Goal: Task Accomplishment & Management: Use online tool/utility

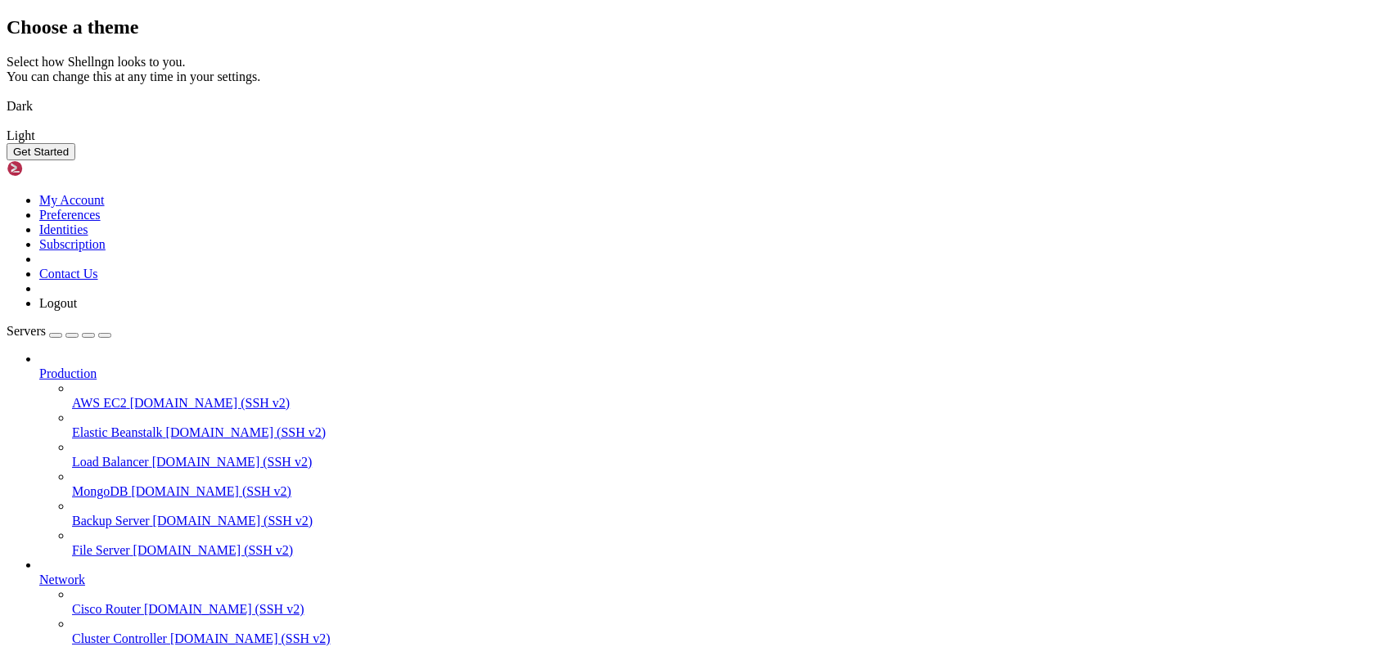
click at [7, 96] on img at bounding box center [7, 96] width 0 height 0
click at [75, 160] on button "Get Started" at bounding box center [41, 151] width 69 height 17
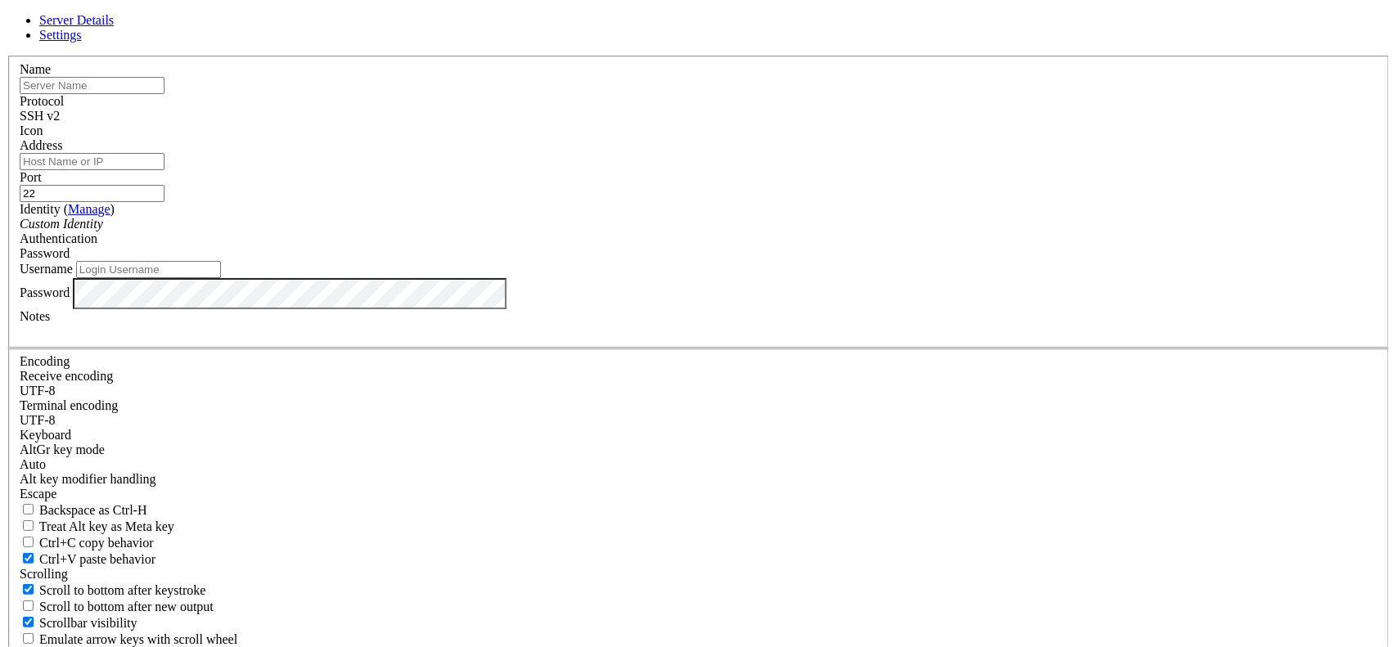
click at [164, 94] on input "text" at bounding box center [92, 85] width 145 height 17
type input "Filtered Topology PPROD"
click at [164, 170] on input "Address" at bounding box center [92, 161] width 145 height 17
click at [164, 170] on input "[DATE]" at bounding box center [92, 161] width 145 height 17
type input "[TECHNICAL_ID]"
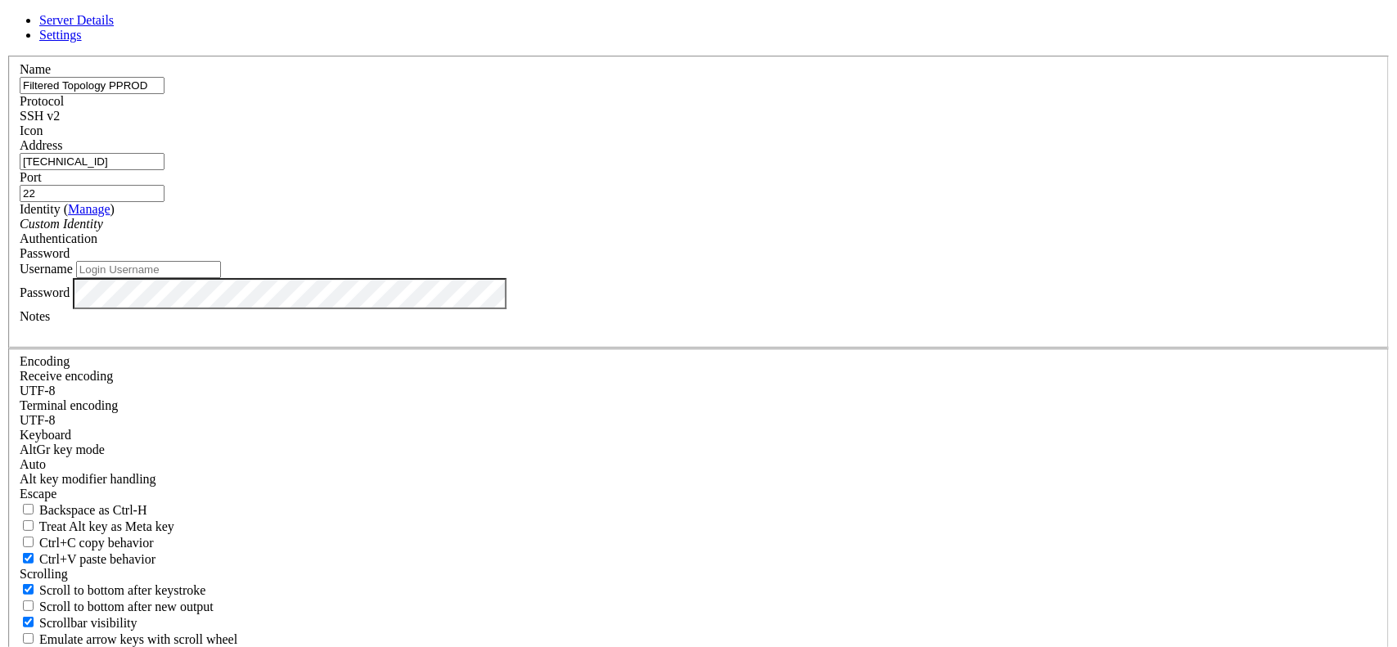
click at [221, 278] on input "Username" at bounding box center [148, 269] width 145 height 17
type input "root"
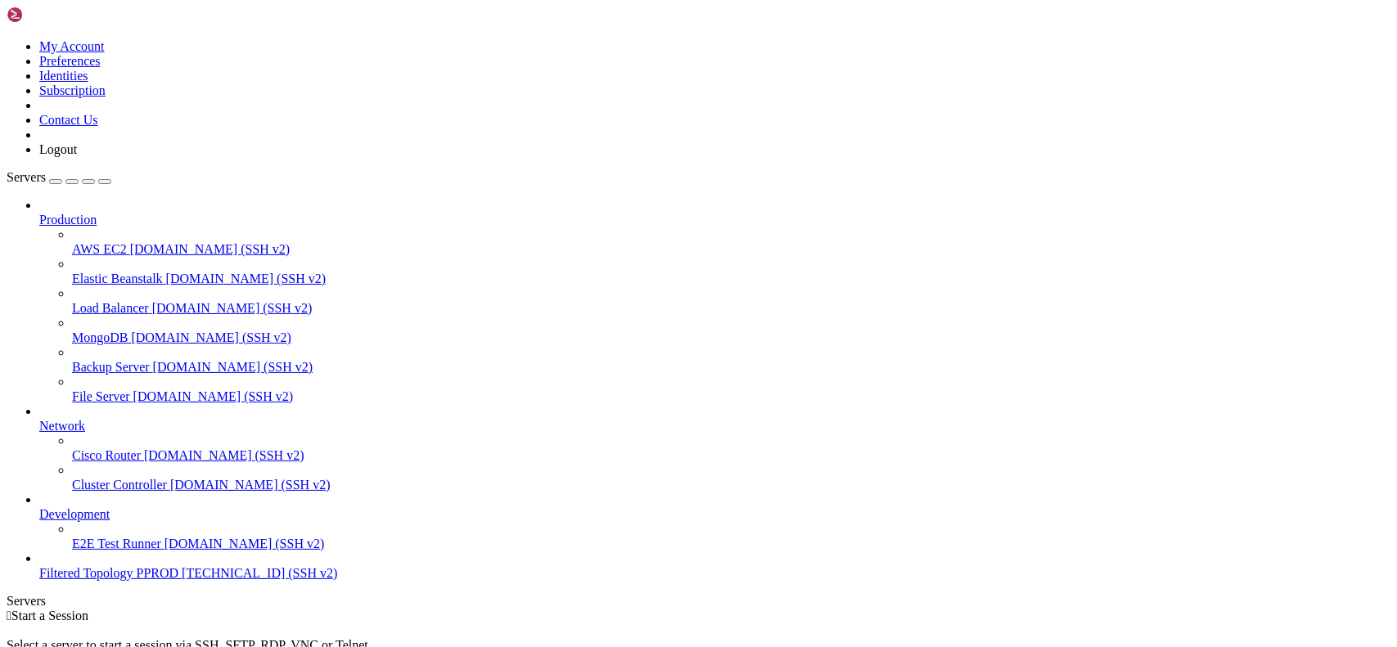
scroll to position [13, 0]
click at [126, 580] on span "Filtered Topology PPROD" at bounding box center [108, 573] width 139 height 14
click at [81, 580] on span "Filtered Topology PPROD" at bounding box center [108, 573] width 139 height 14
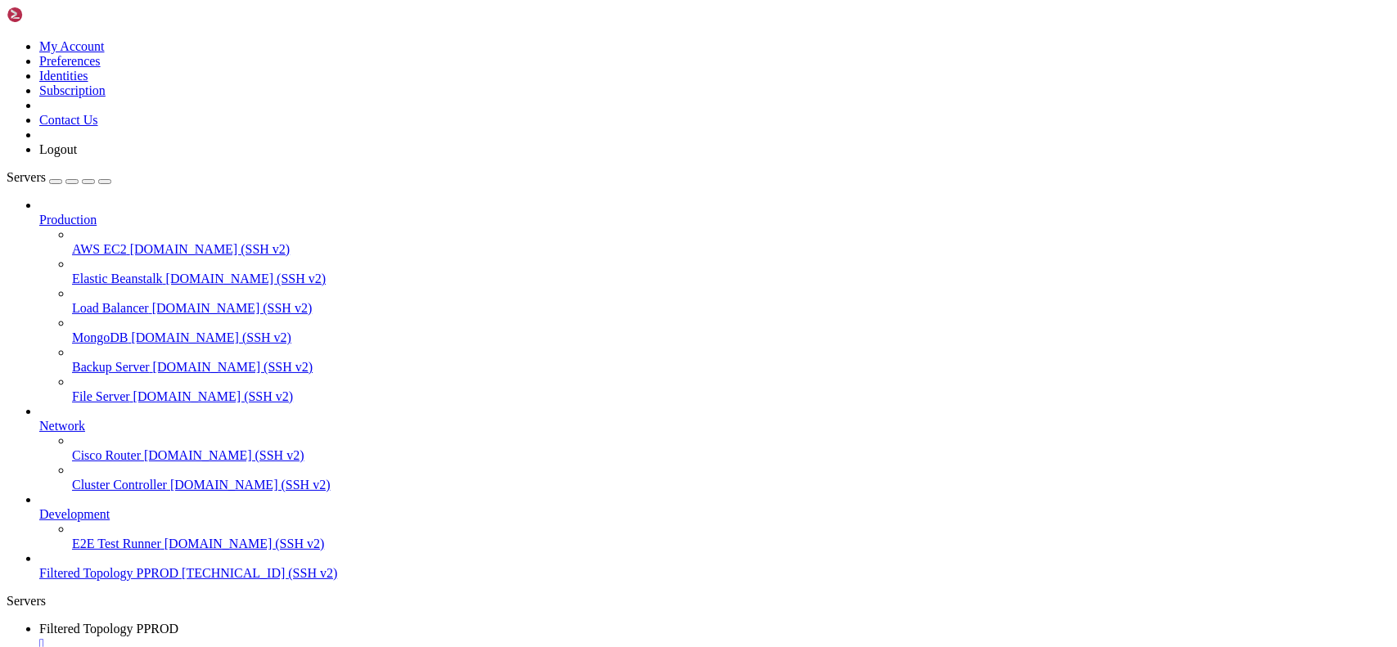
click at [107, 580] on span "Filtered Topology PPROD" at bounding box center [108, 573] width 139 height 14
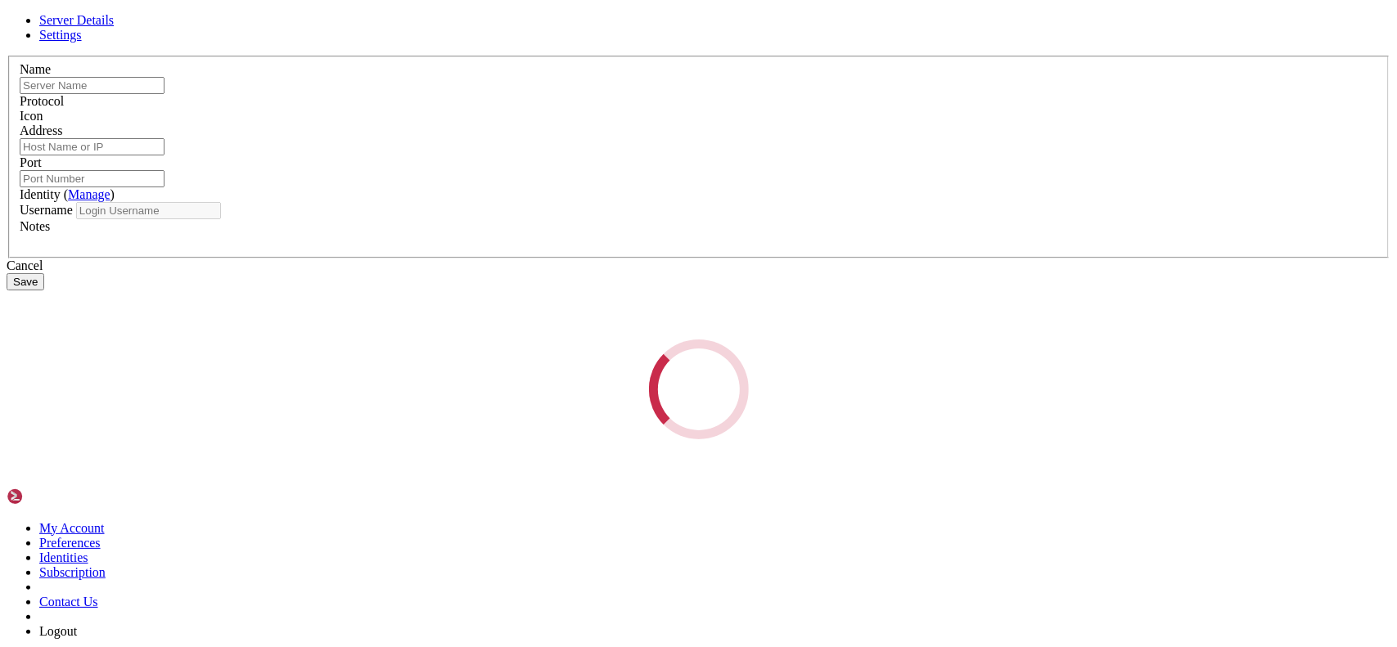
type input "Filtered Topology PPROD"
type input "[TECHNICAL_ID]"
type input "22"
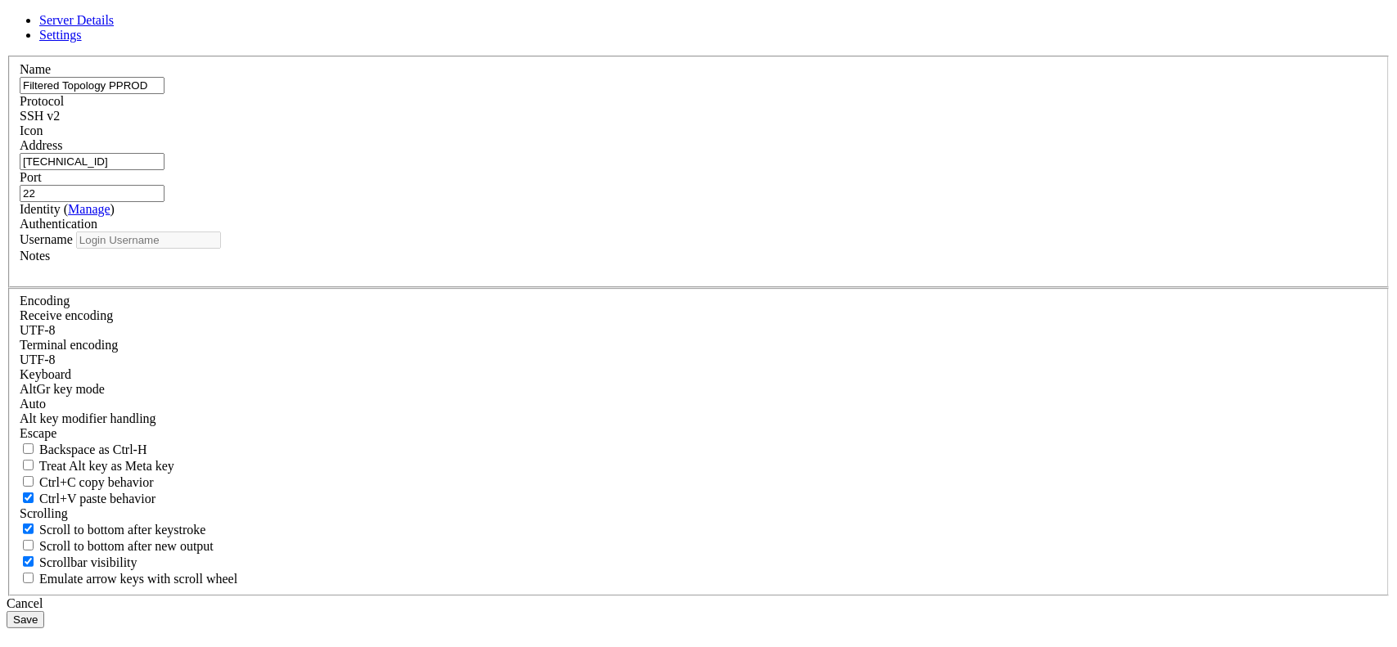
type input "root"
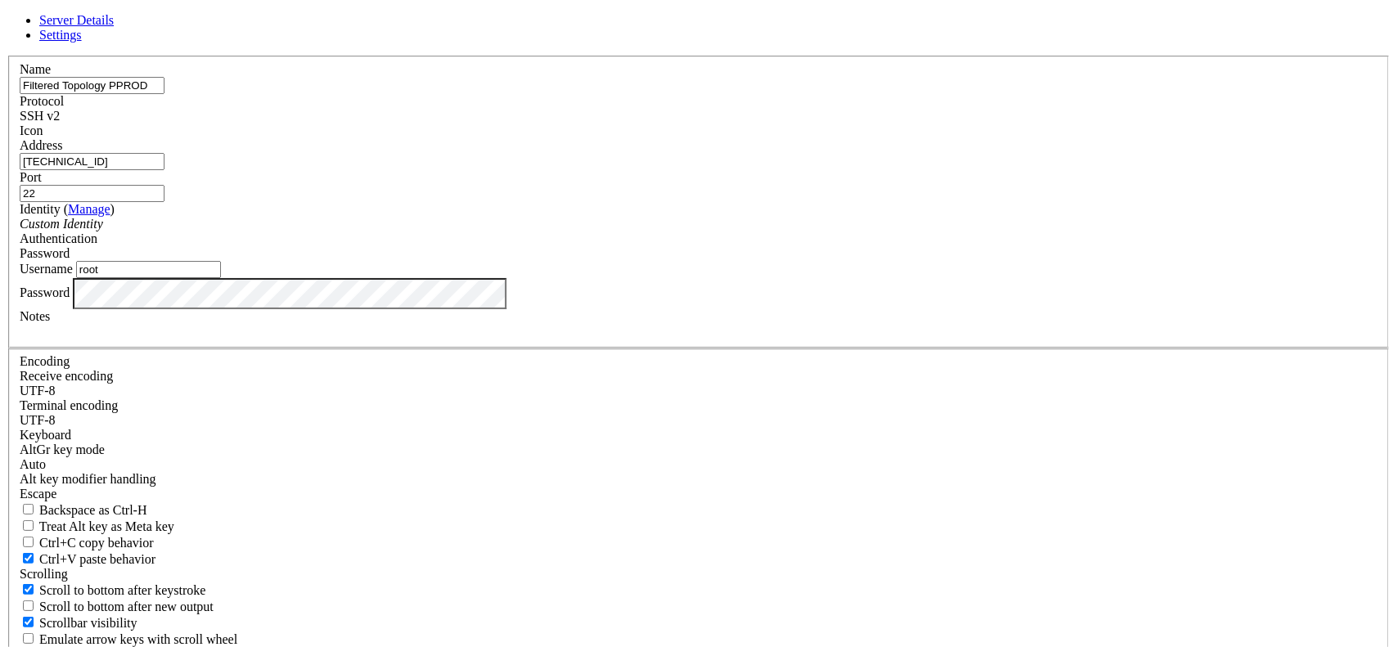
click at [164, 170] on input "[TECHNICAL_ID]" at bounding box center [92, 161] width 145 height 17
drag, startPoint x: 514, startPoint y: 232, endPoint x: 603, endPoint y: 235, distance: 89.2
click at [164, 170] on input "[TECHNICAL_ID]" at bounding box center [92, 161] width 145 height 17
type input "[TECHNICAL_ID]"
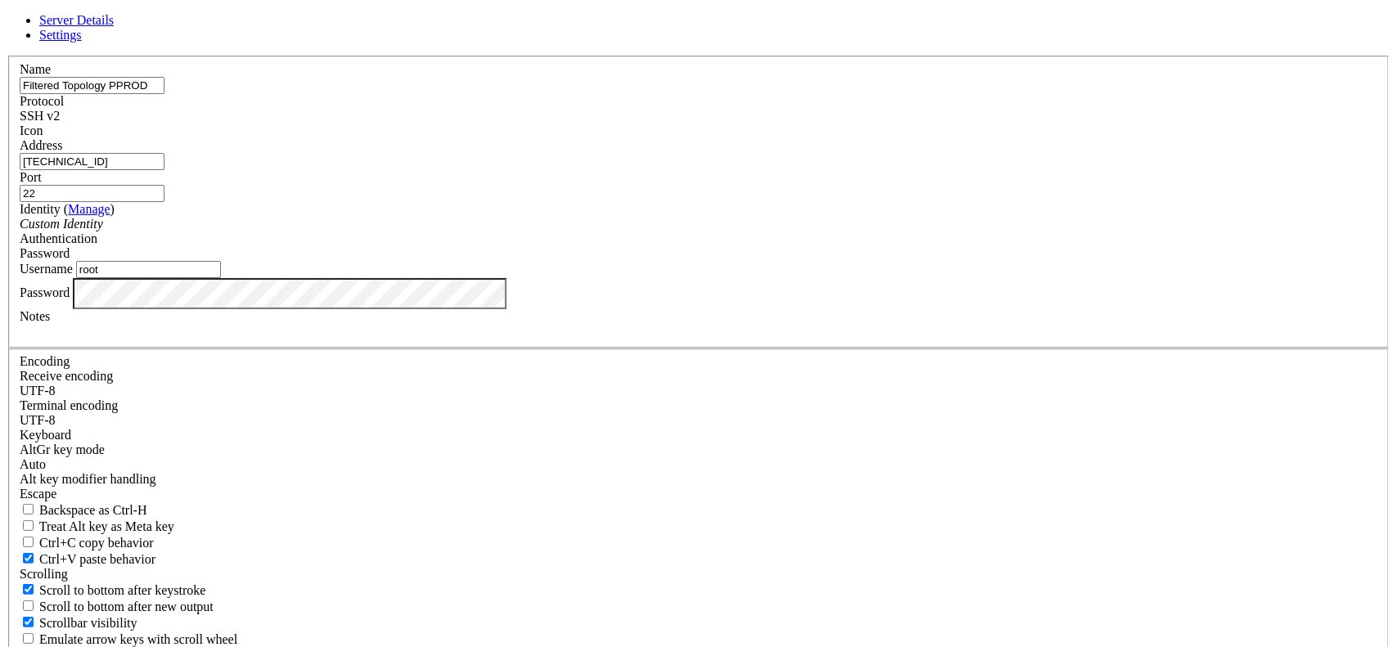
drag, startPoint x: 558, startPoint y: 362, endPoint x: 488, endPoint y: 363, distance: 70.4
click at [221, 278] on input "root" at bounding box center [148, 269] width 145 height 17
type input "dockeradmin"
click at [434, 410] on div "Server Details Settings Name Filtered Topology PPROD Protocol SSH v2 Icon" at bounding box center [699, 351] width 1384 height 676
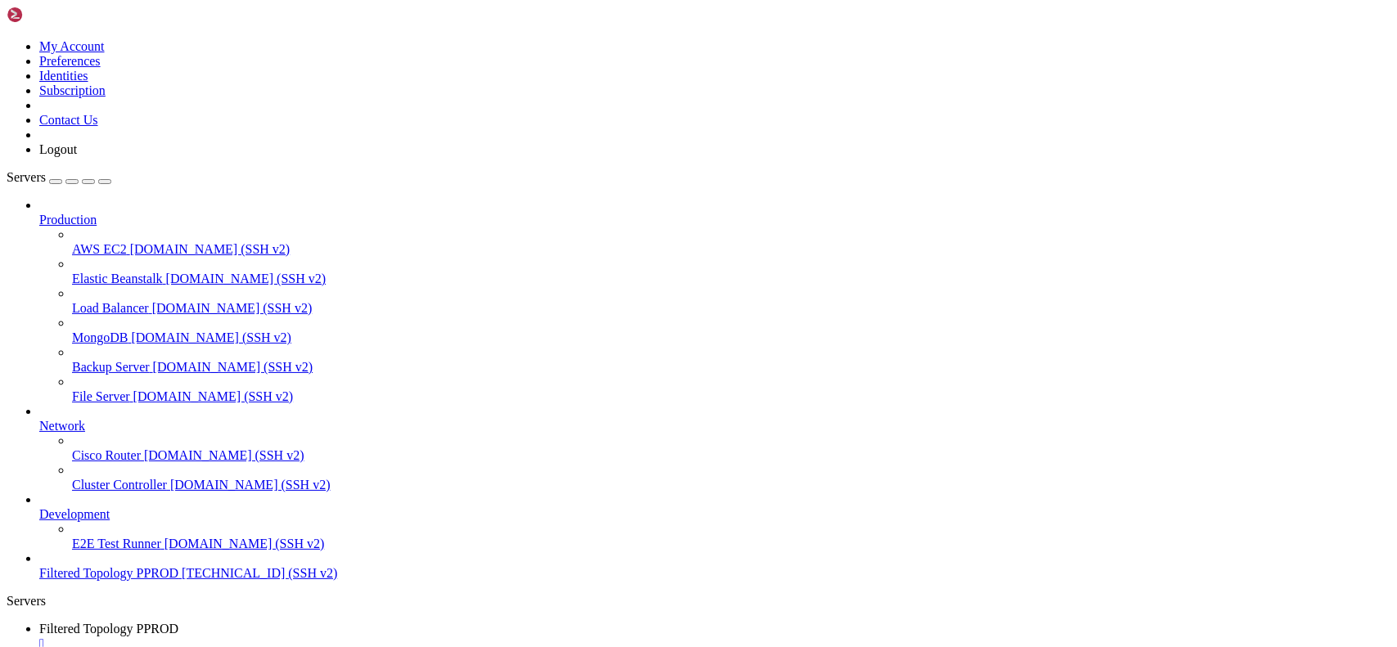
click at [117, 580] on span "Filtered Topology PPROD" at bounding box center [108, 573] width 139 height 14
click at [116, 580] on span "Filtered Topology PPROD" at bounding box center [108, 573] width 139 height 14
